Goal: Information Seeking & Learning: Learn about a topic

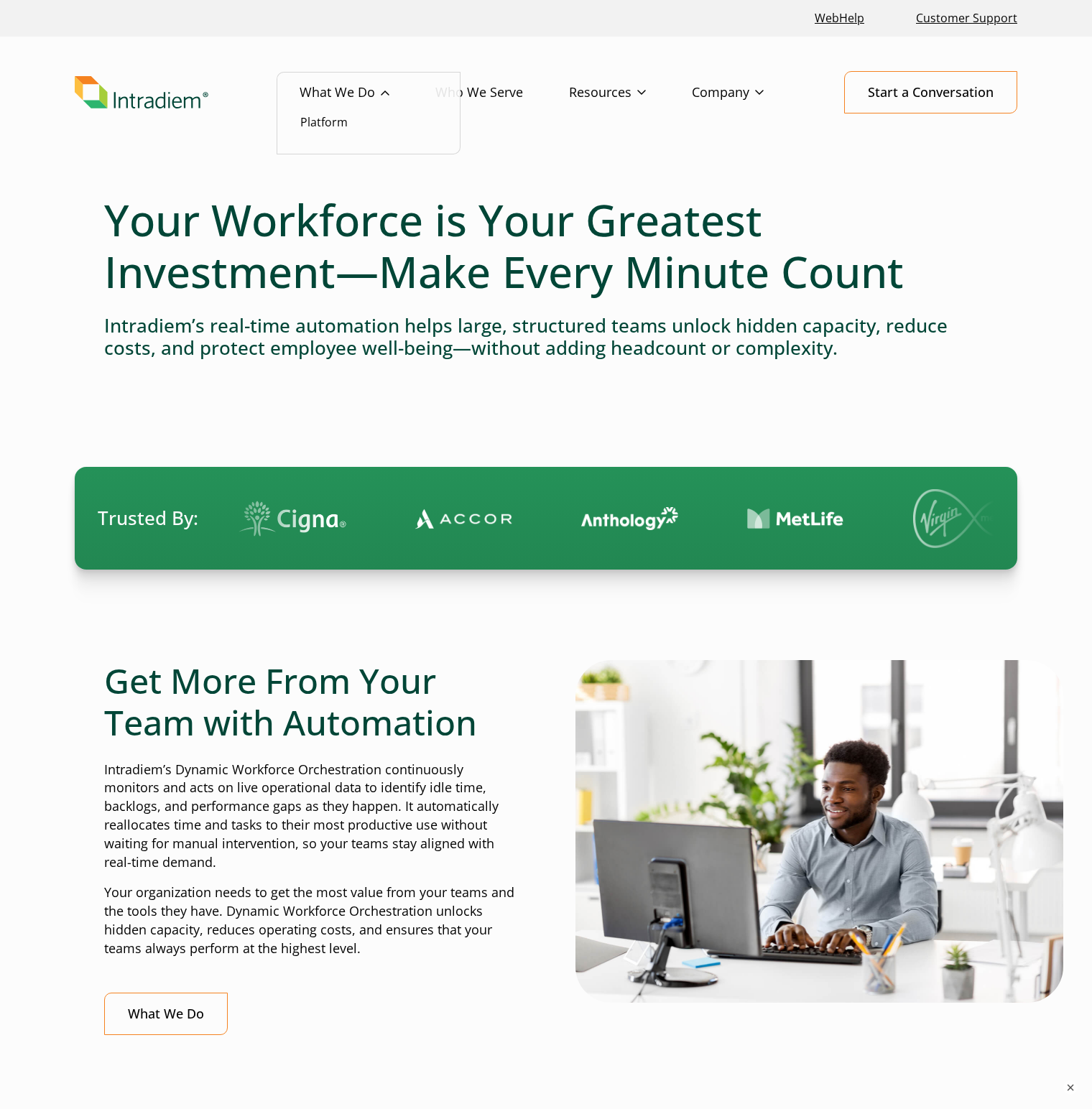
click at [342, 92] on link "What We Do" at bounding box center [367, 93] width 136 height 42
click at [459, 93] on ul "Platform" at bounding box center [368, 114] width 184 height 84
click at [504, 97] on link "Who We Serve" at bounding box center [502, 93] width 134 height 42
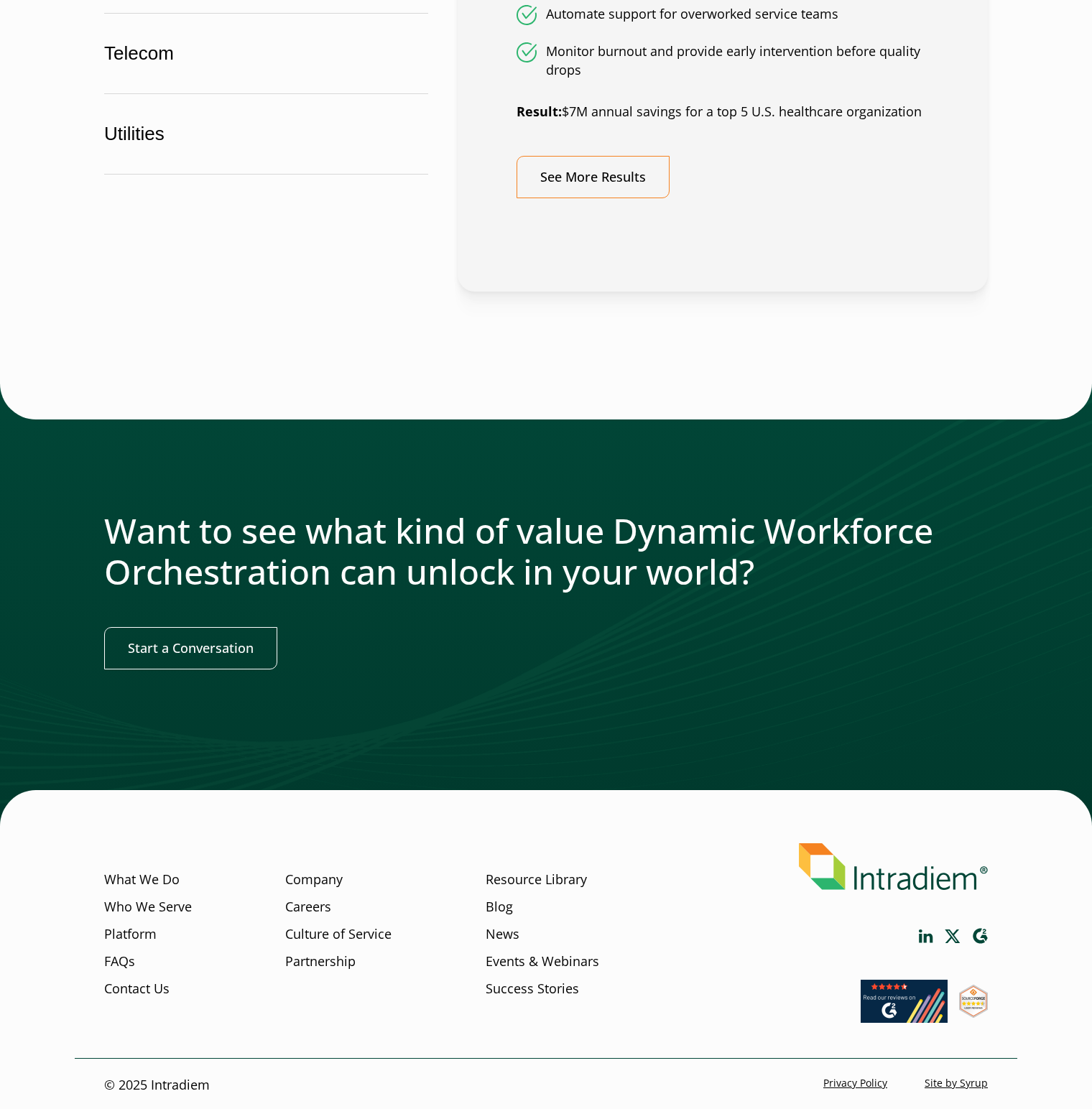
scroll to position [1230, 0]
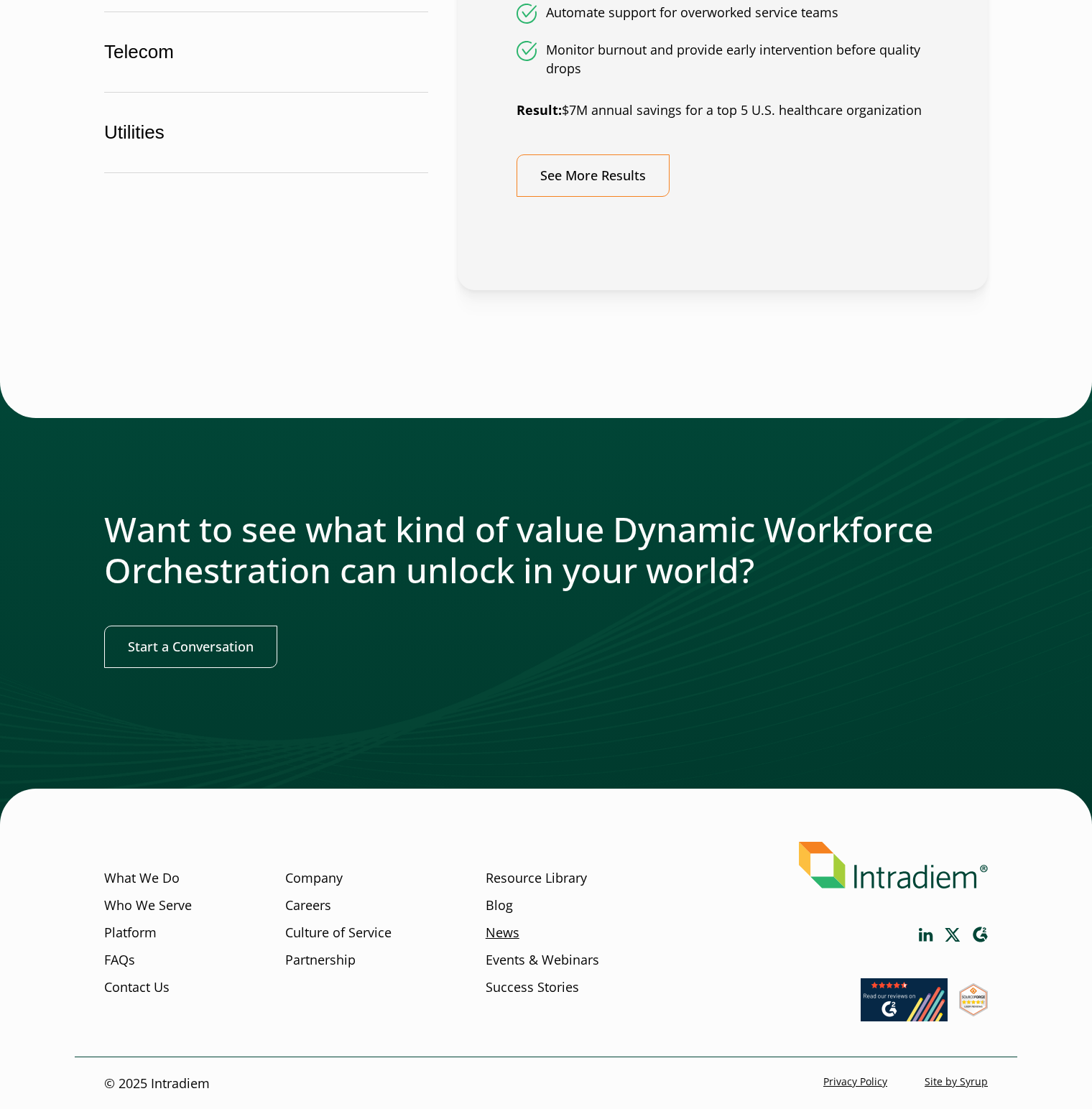
click at [513, 932] on link "News" at bounding box center [502, 932] width 34 height 18
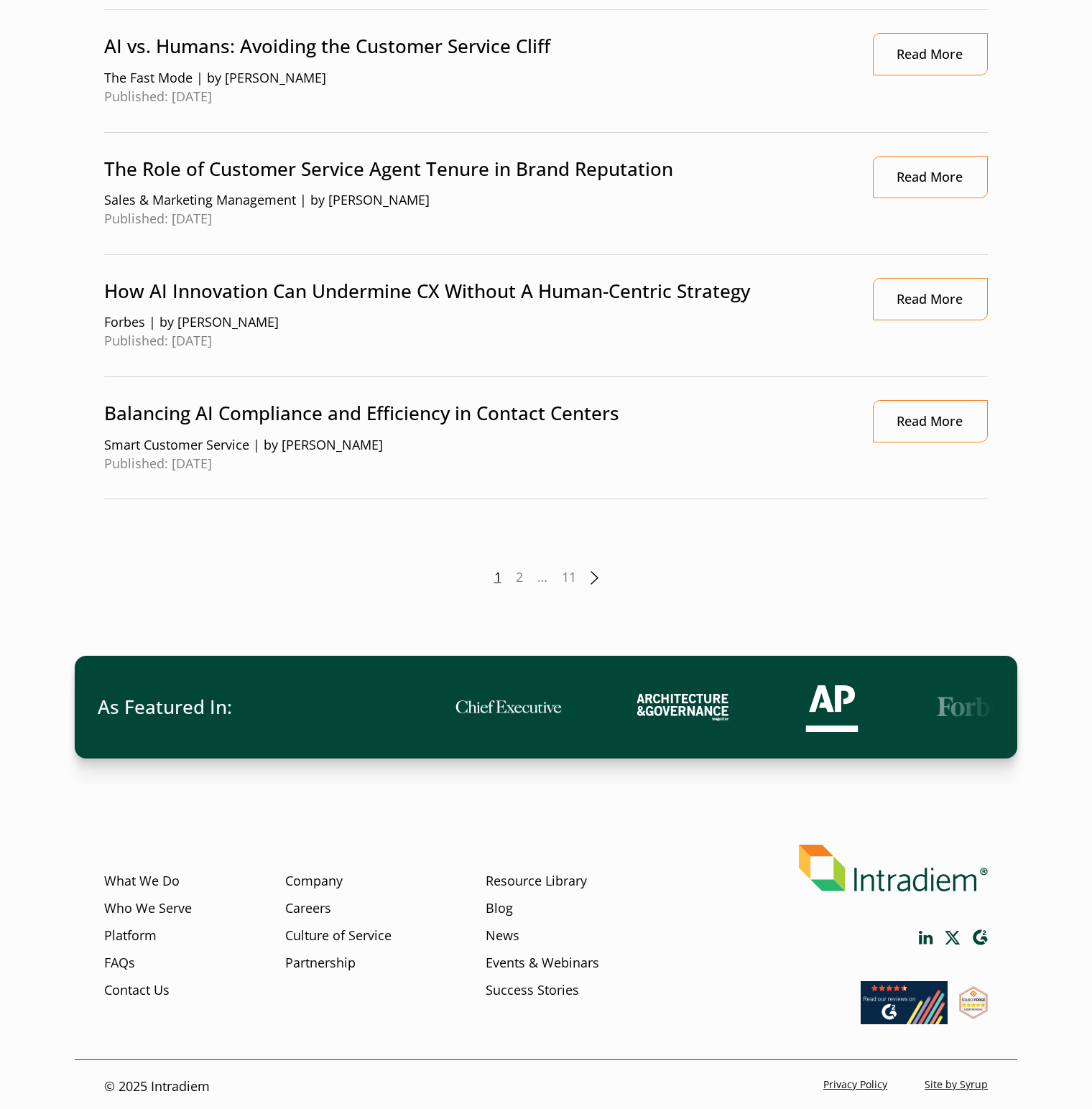
scroll to position [1508, 0]
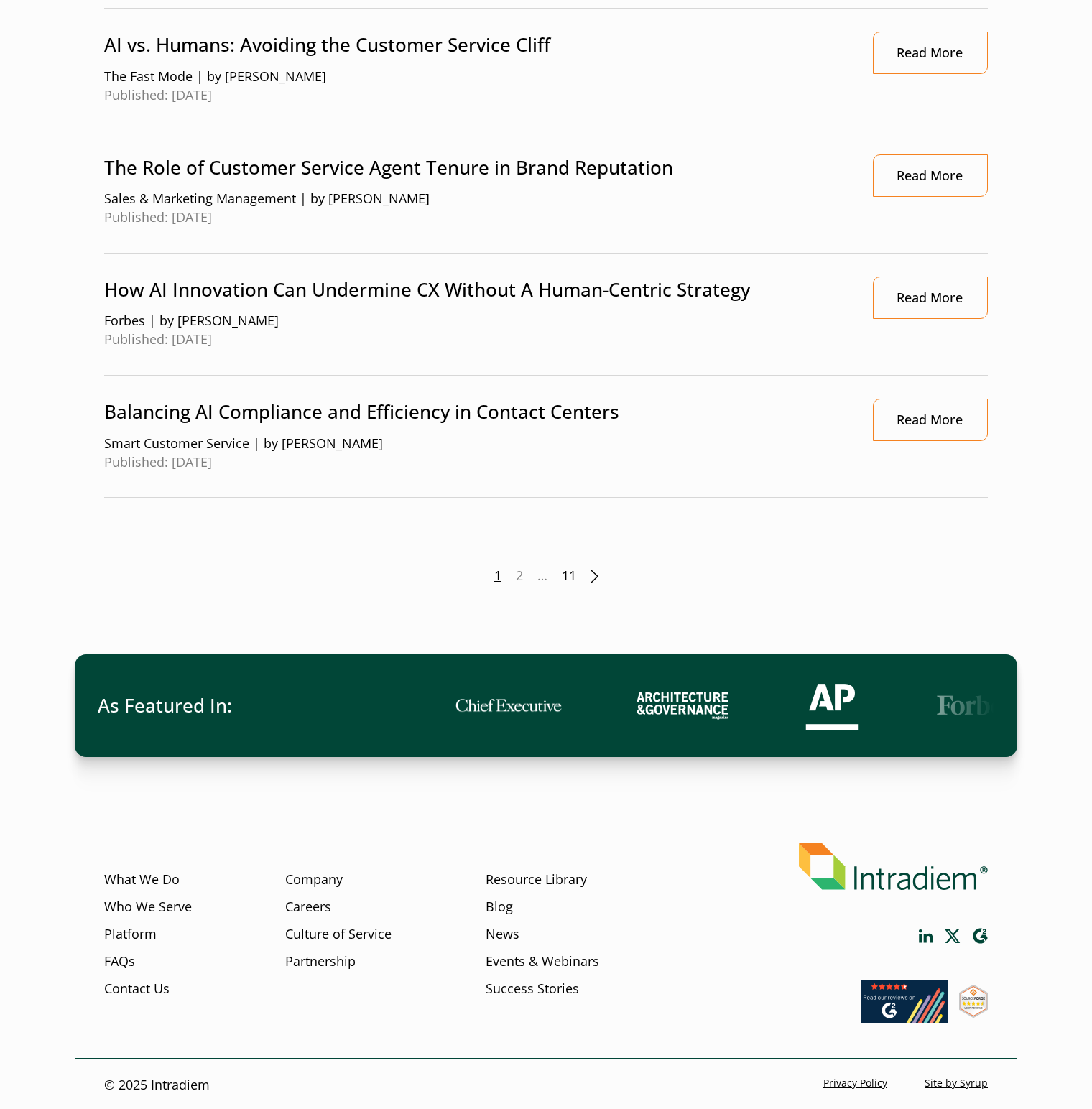
click at [570, 573] on link "11" at bounding box center [568, 575] width 15 height 18
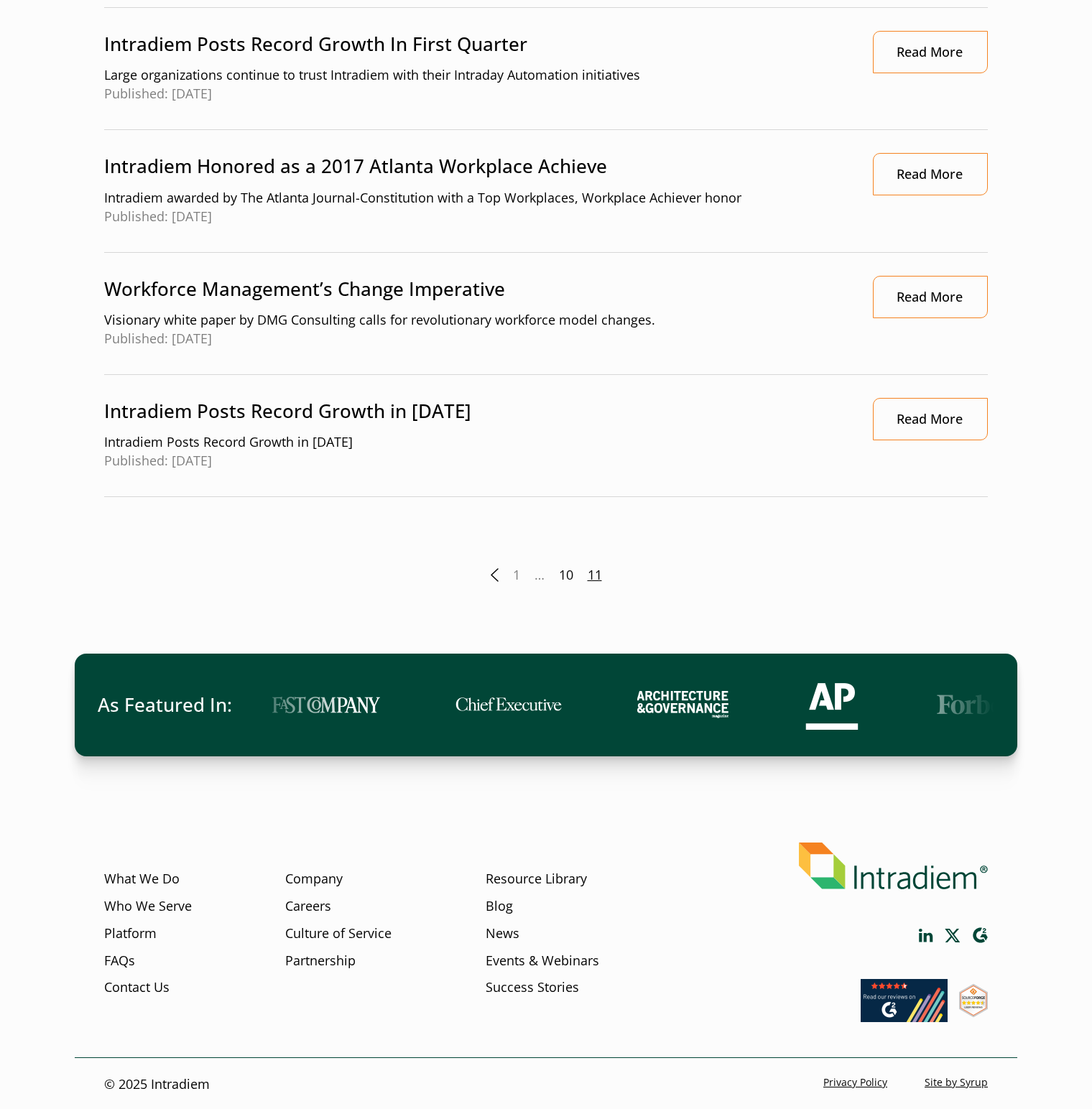
click at [568, 577] on link "10" at bounding box center [566, 575] width 15 height 18
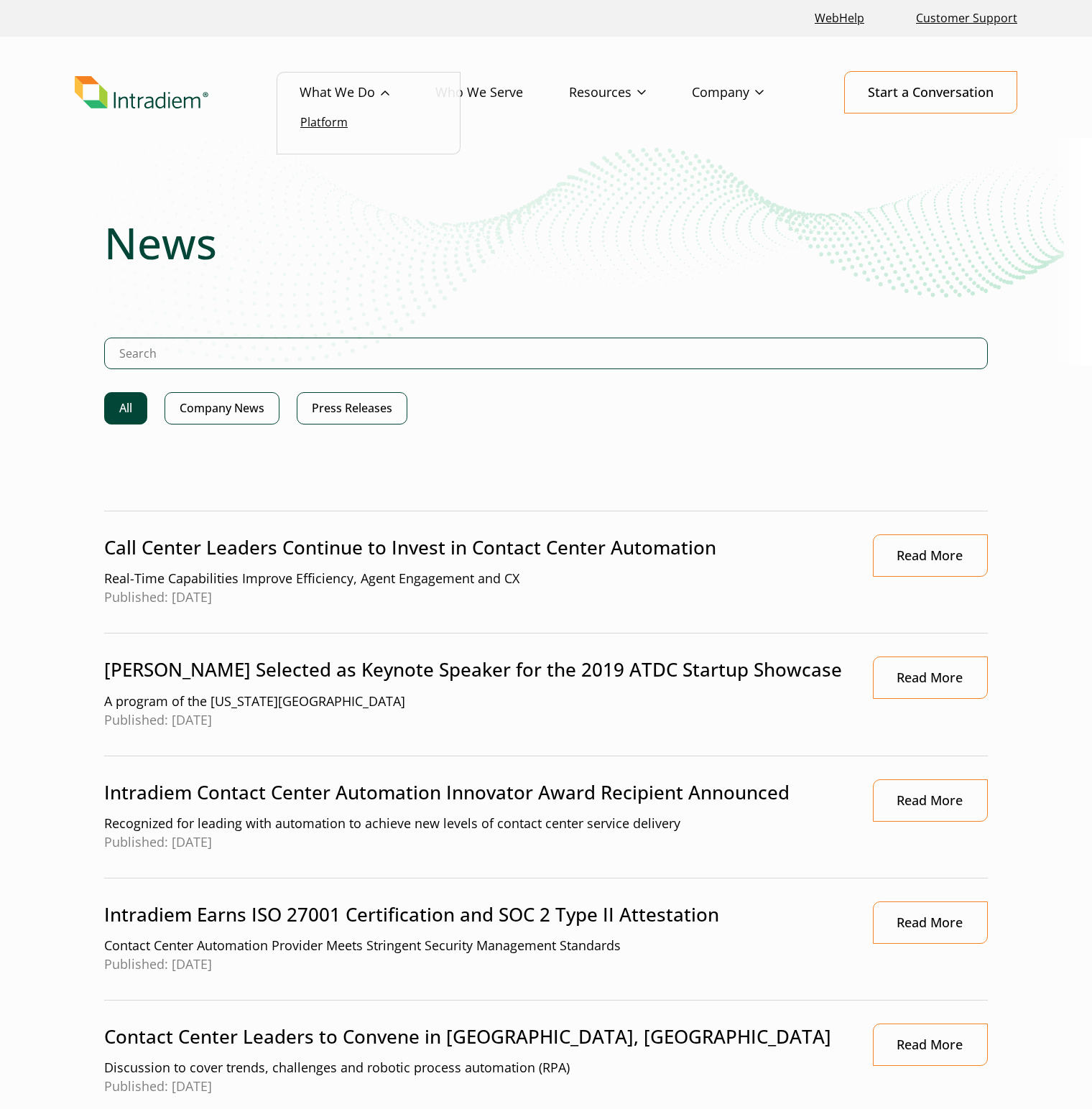
click at [324, 121] on link "Platform" at bounding box center [324, 122] width 47 height 16
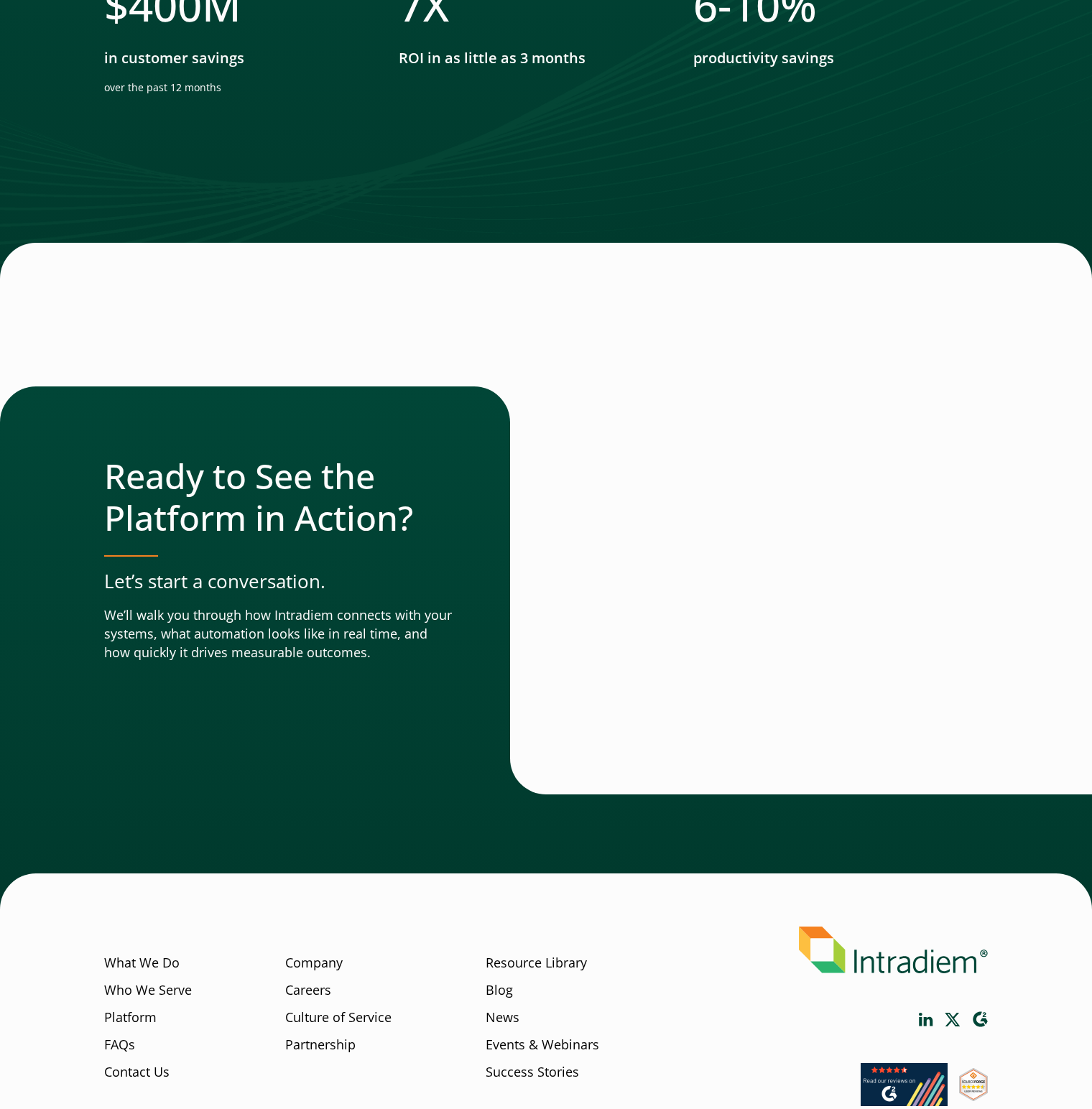
scroll to position [4578, 0]
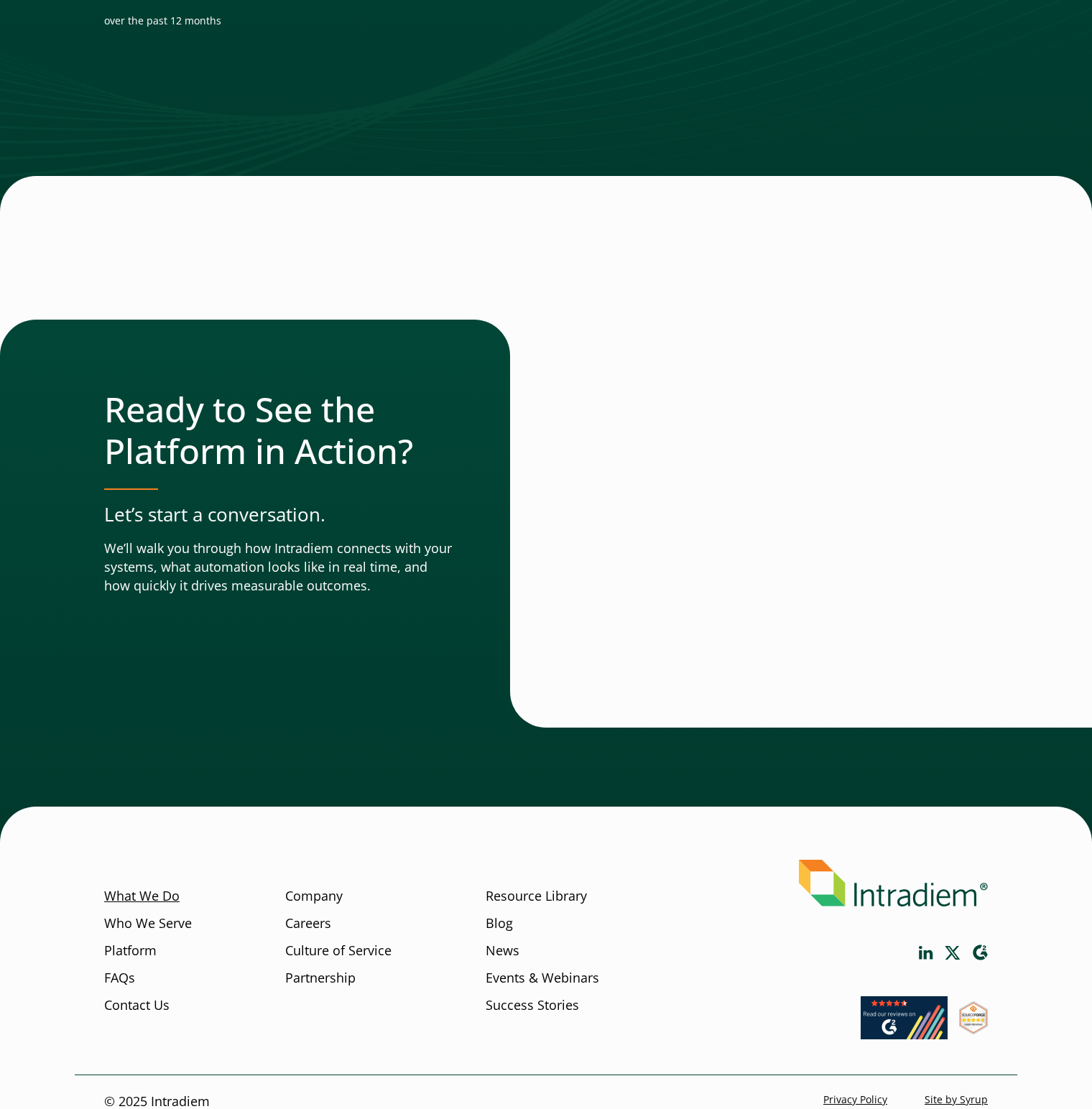
click at [157, 887] on link "What We Do" at bounding box center [142, 896] width 76 height 18
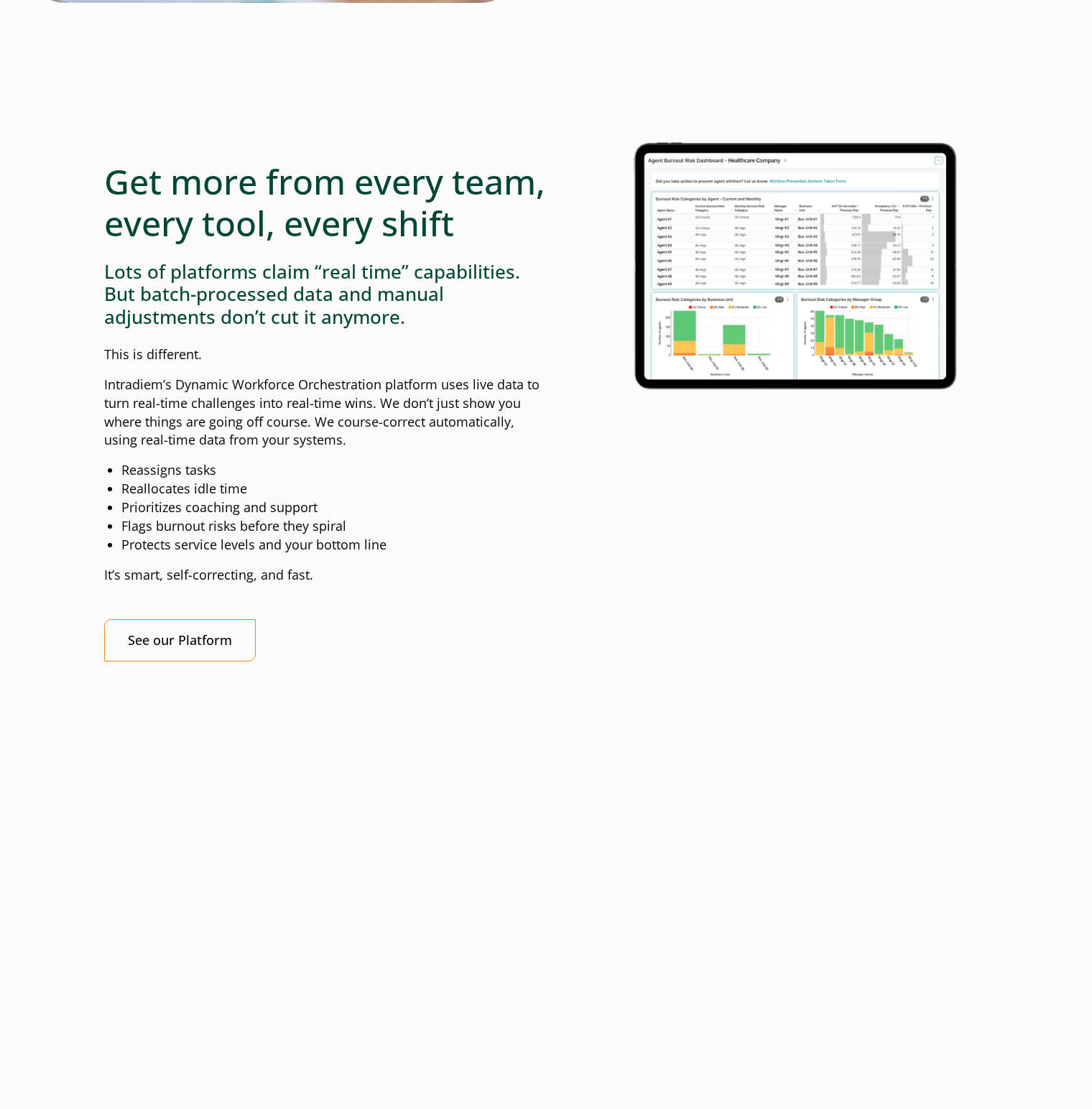
scroll to position [1150, 0]
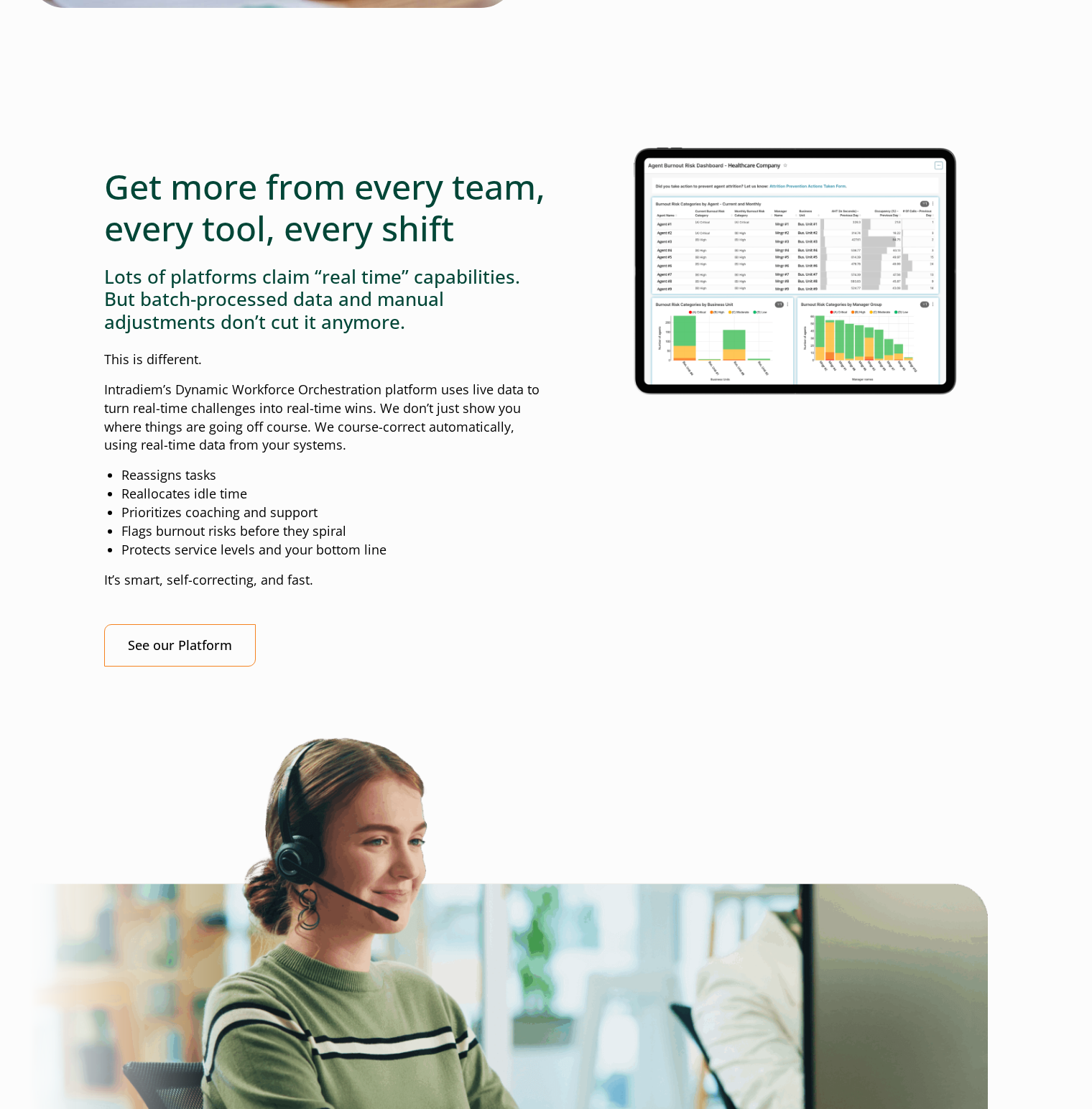
click at [753, 276] on img at bounding box center [796, 268] width 383 height 278
click at [734, 256] on img at bounding box center [796, 268] width 383 height 278
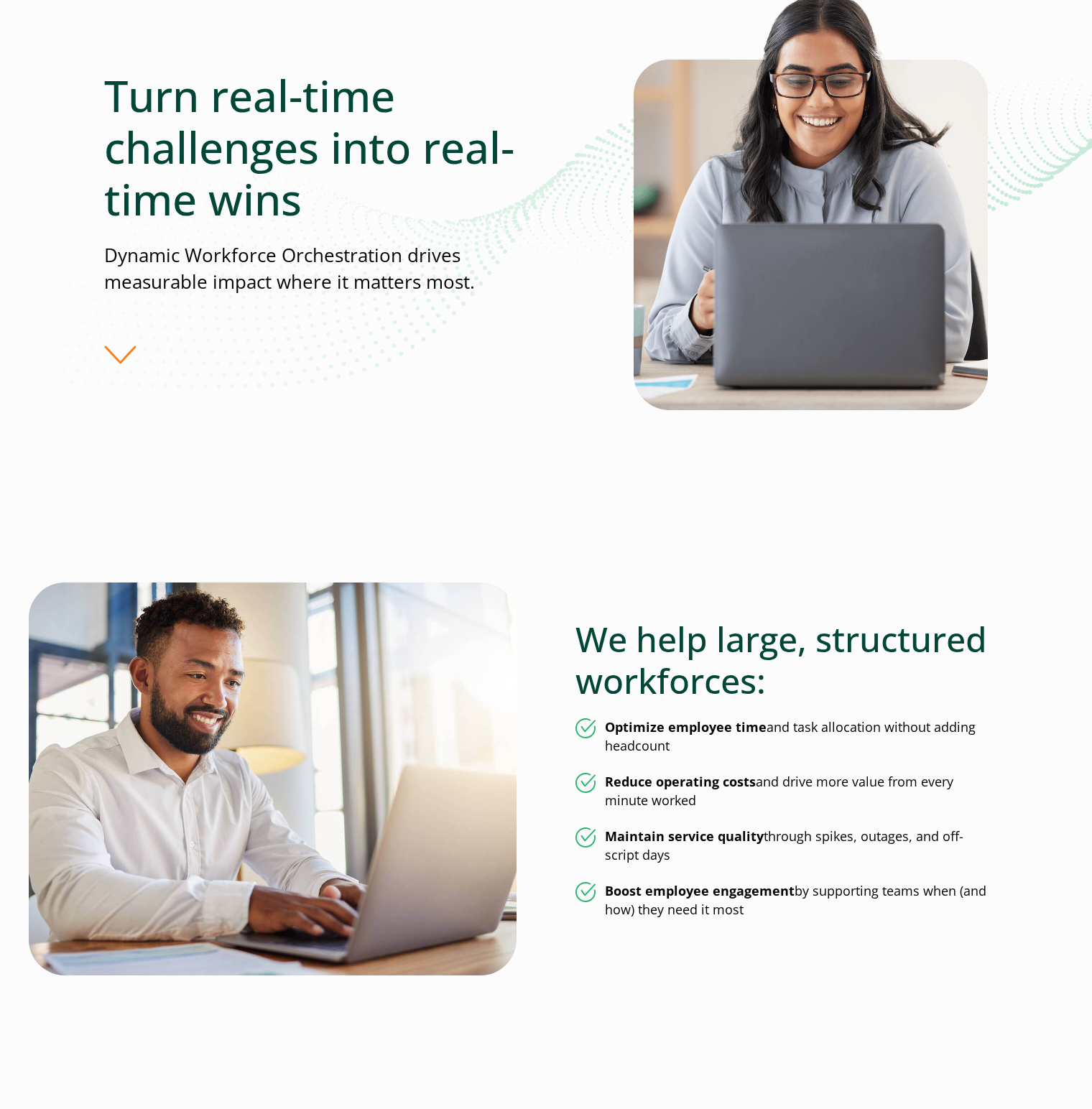
scroll to position [0, 0]
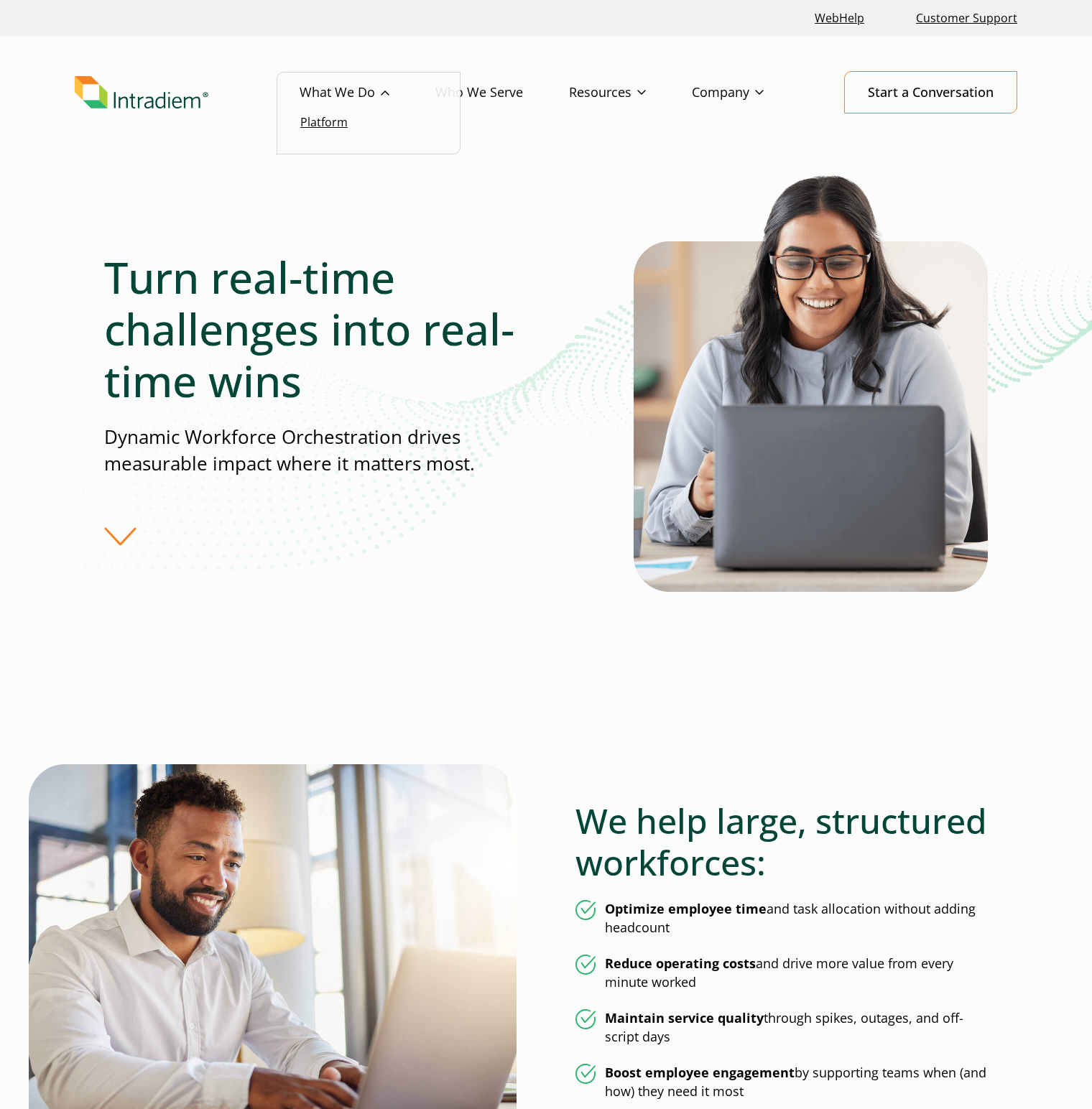
click at [338, 122] on link "Platform" at bounding box center [324, 122] width 47 height 16
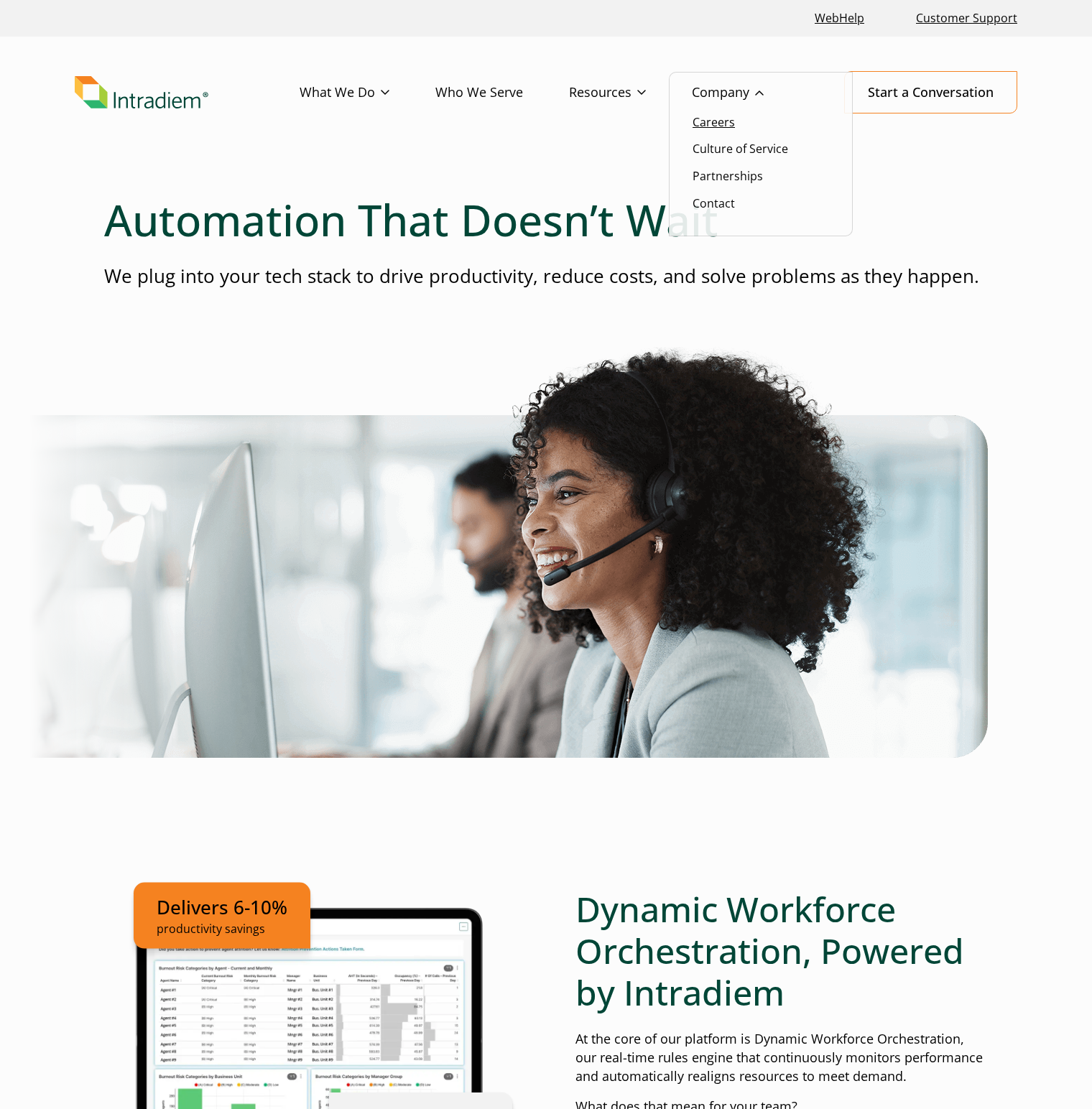
click at [706, 119] on link "Careers" at bounding box center [713, 122] width 43 height 16
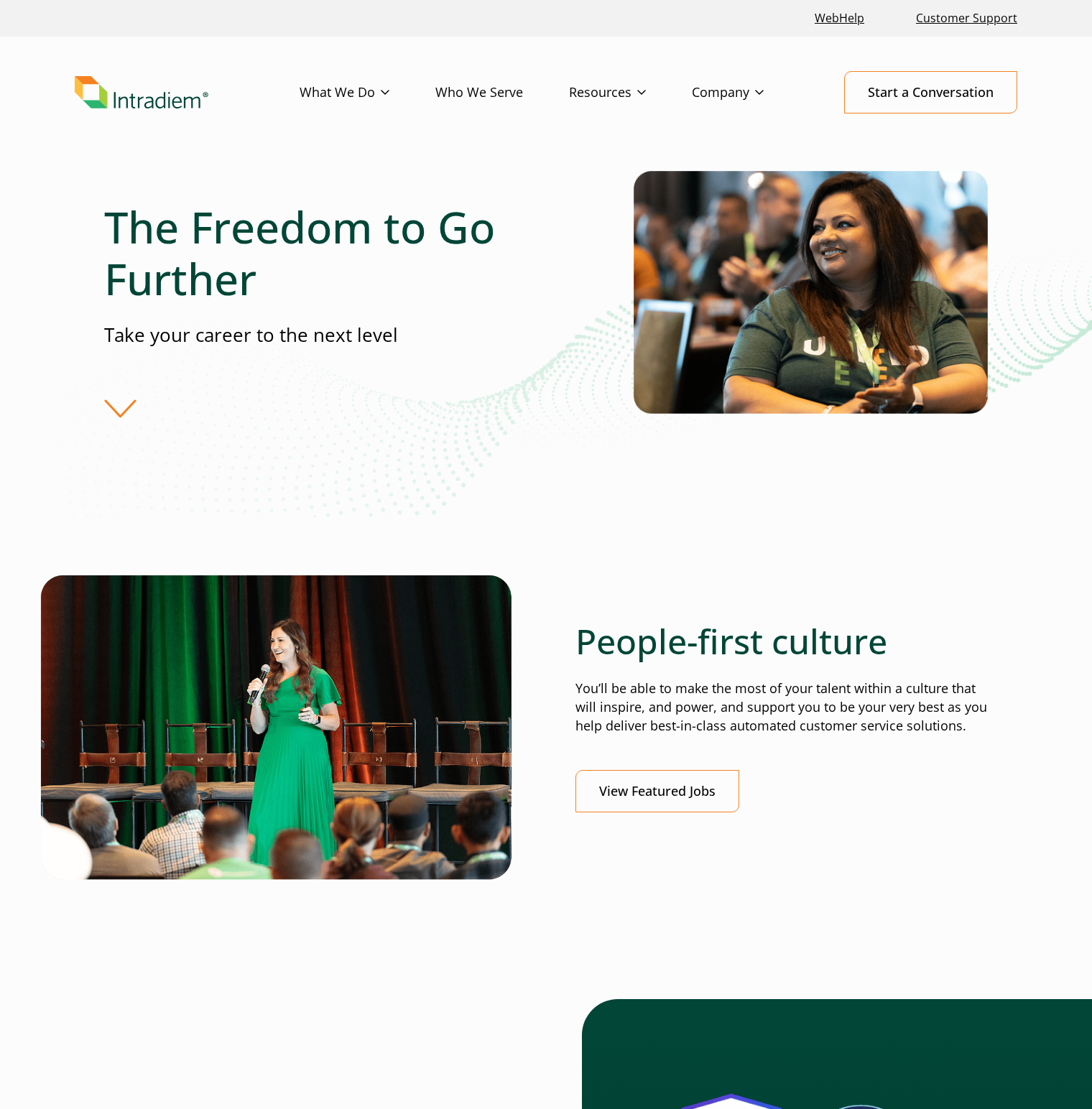
click at [104, 87] on img "Link to homepage of Intradiem" at bounding box center [142, 92] width 134 height 33
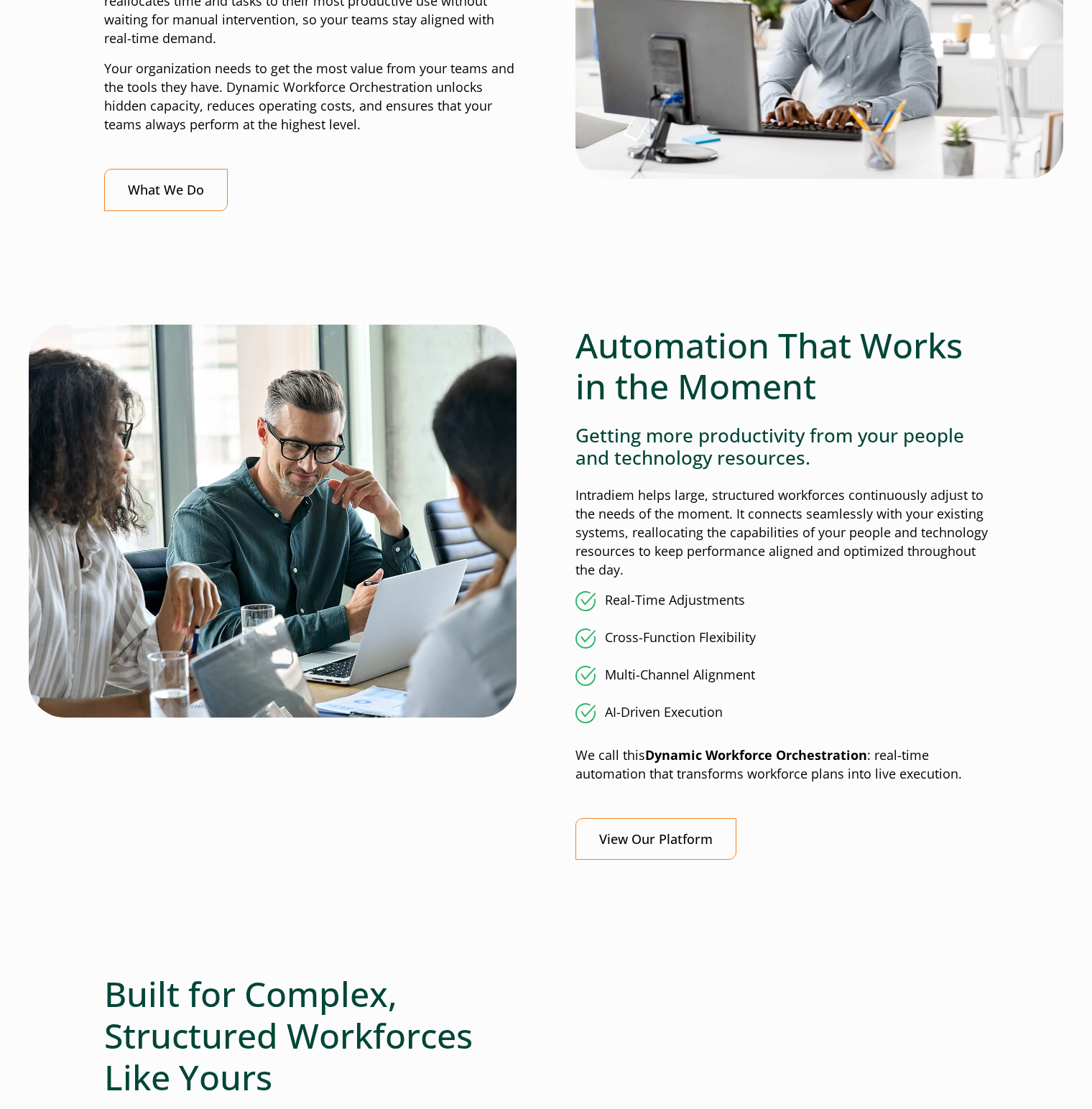
scroll to position [934, 0]
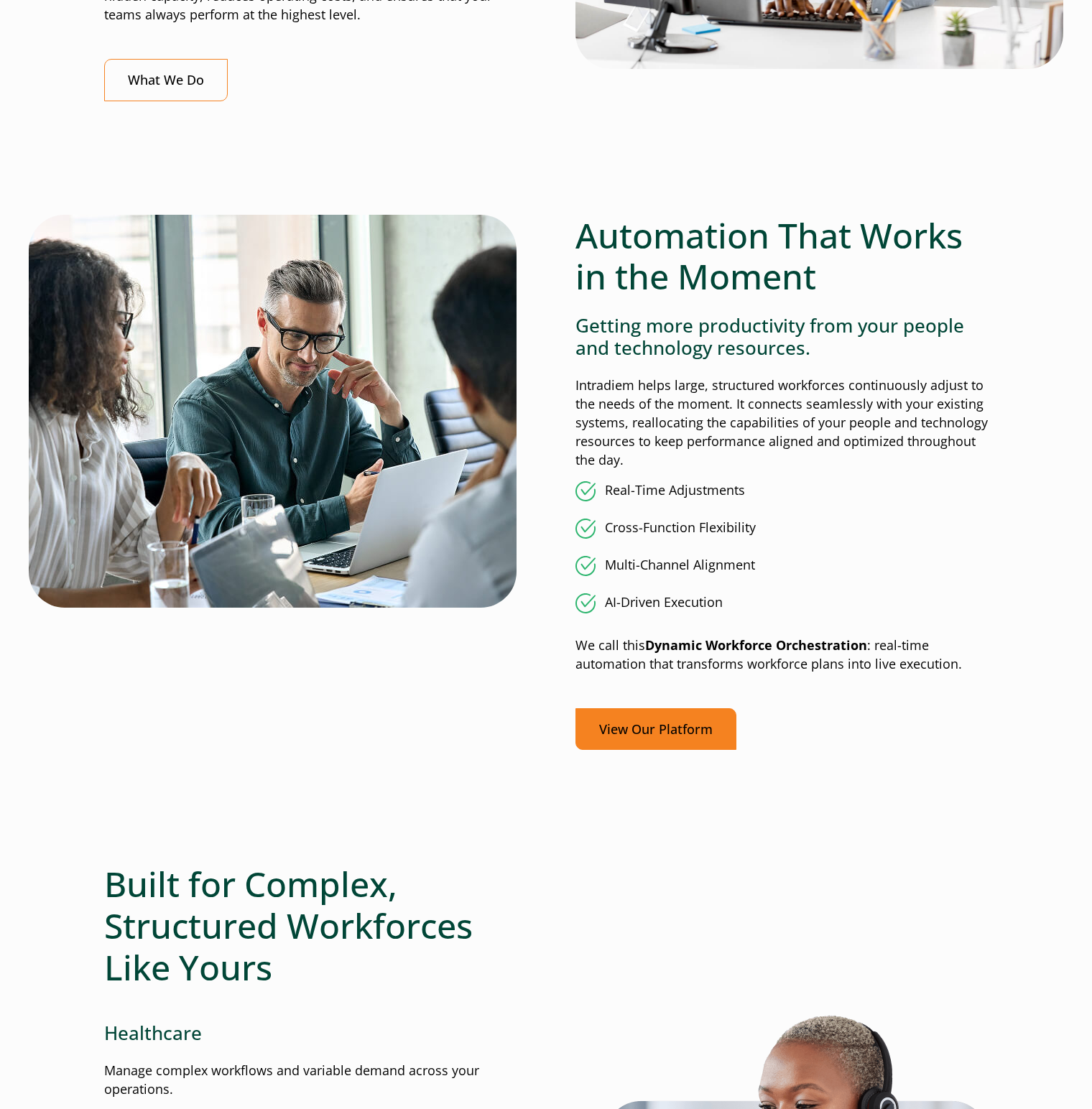
click at [640, 721] on link "View Our Platform" at bounding box center [655, 729] width 161 height 43
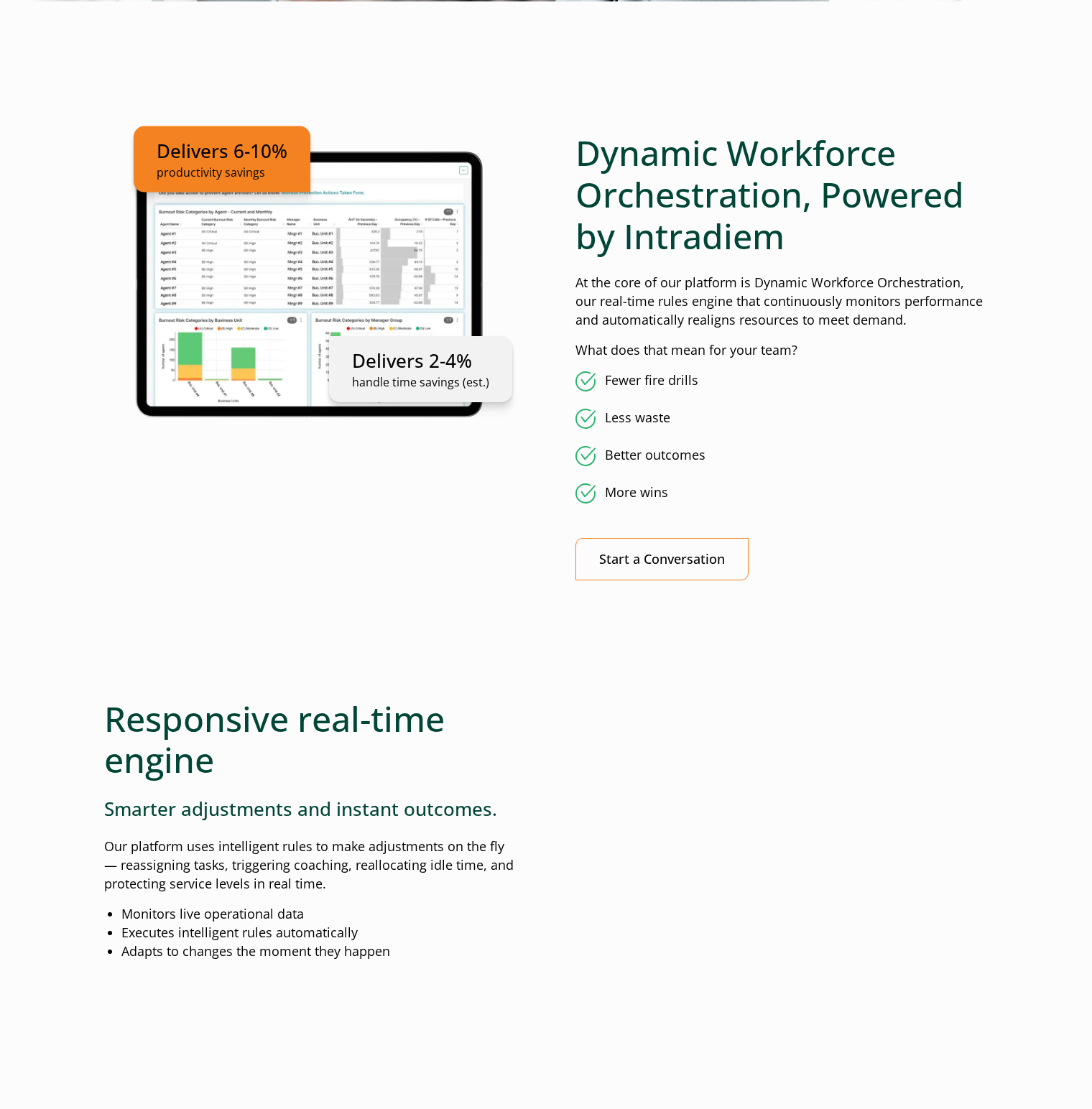
scroll to position [647, 0]
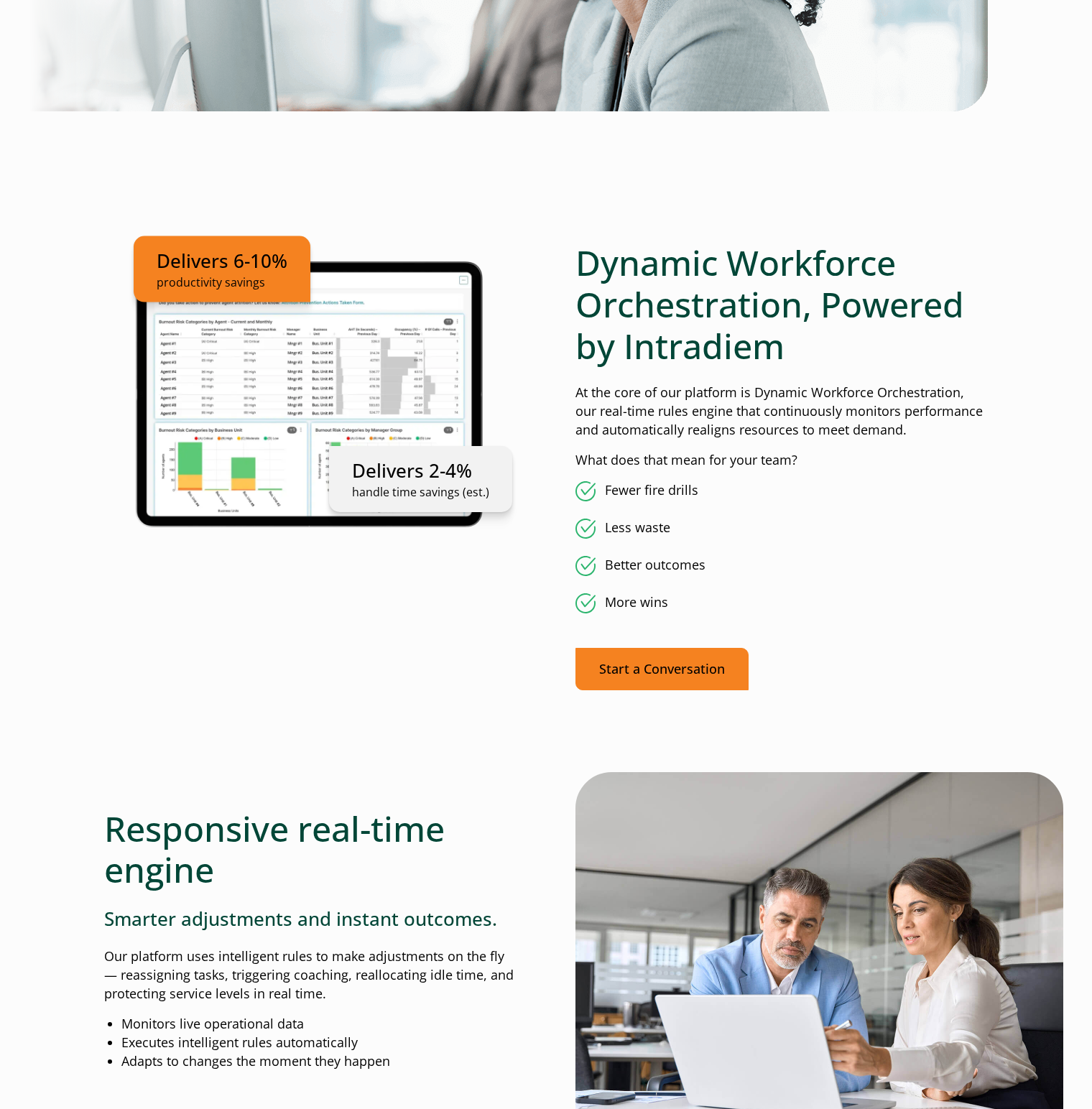
click at [669, 669] on link "Start a Conversation" at bounding box center [661, 669] width 173 height 43
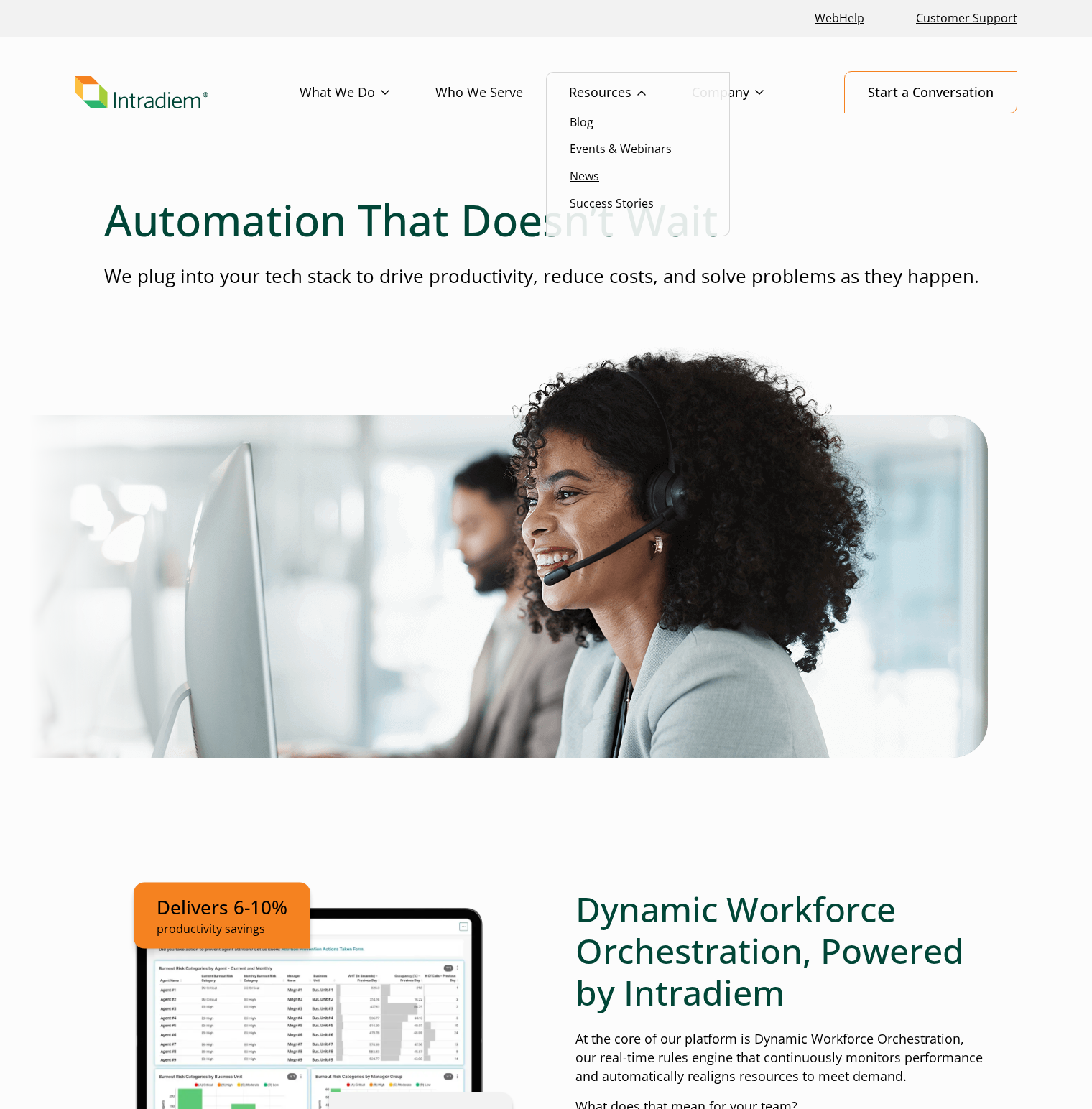
click at [599, 175] on link "News" at bounding box center [585, 176] width 30 height 16
